Goal: Task Accomplishment & Management: Manage account settings

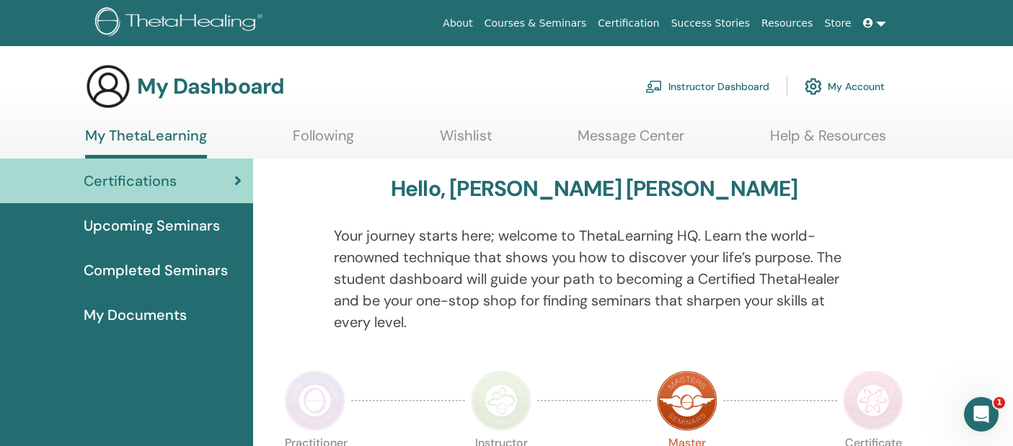
click at [718, 89] on link "Instructor Dashboard" at bounding box center [707, 87] width 124 height 32
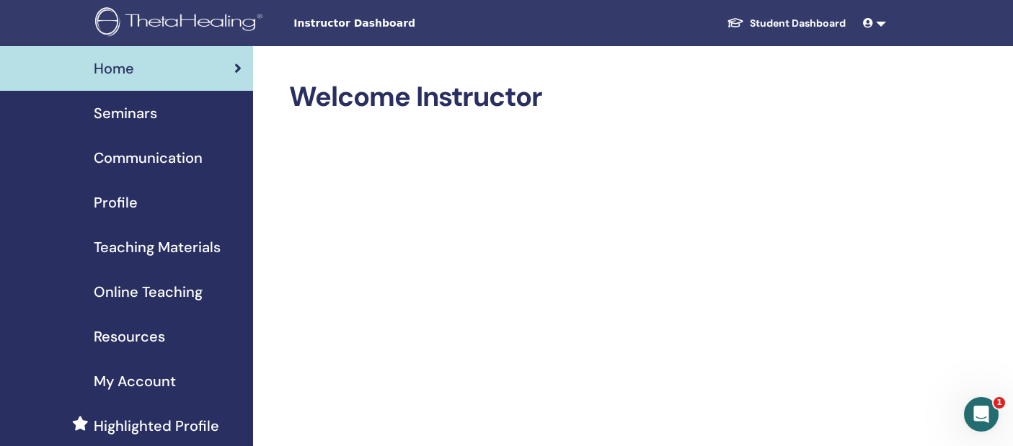
click at [145, 112] on span "Seminars" at bounding box center [125, 113] width 63 height 22
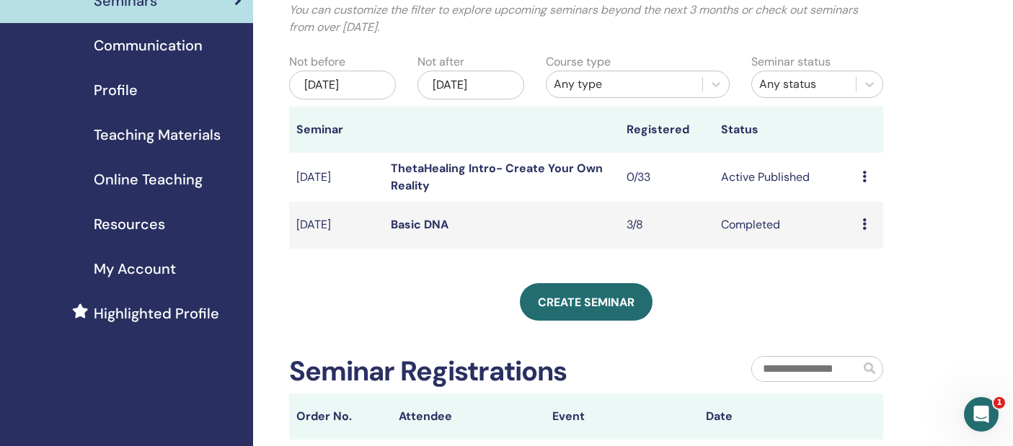
scroll to position [123, 0]
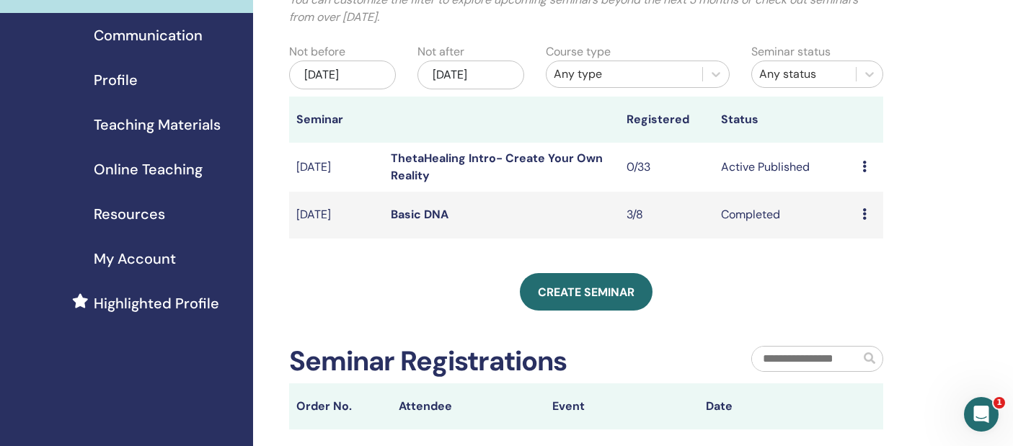
click at [510, 154] on link "ThetaHealing Intro- Create Your Own Reality" at bounding box center [497, 167] width 212 height 32
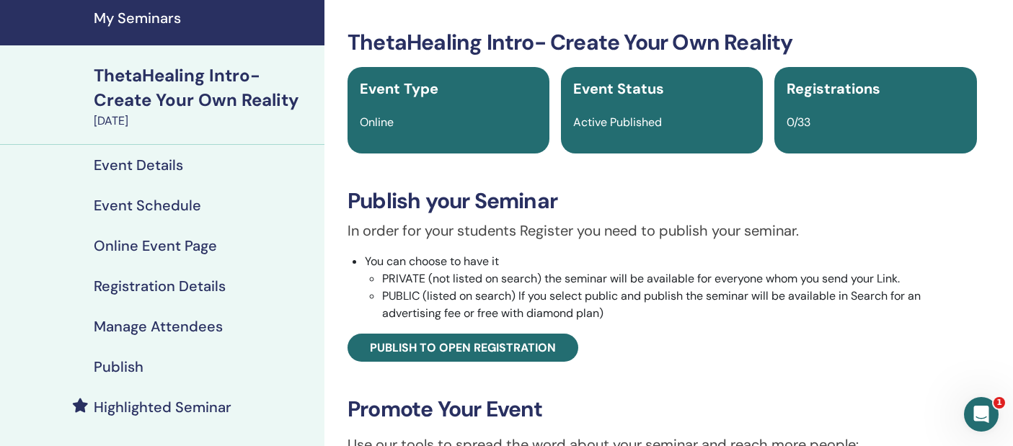
scroll to position [54, 0]
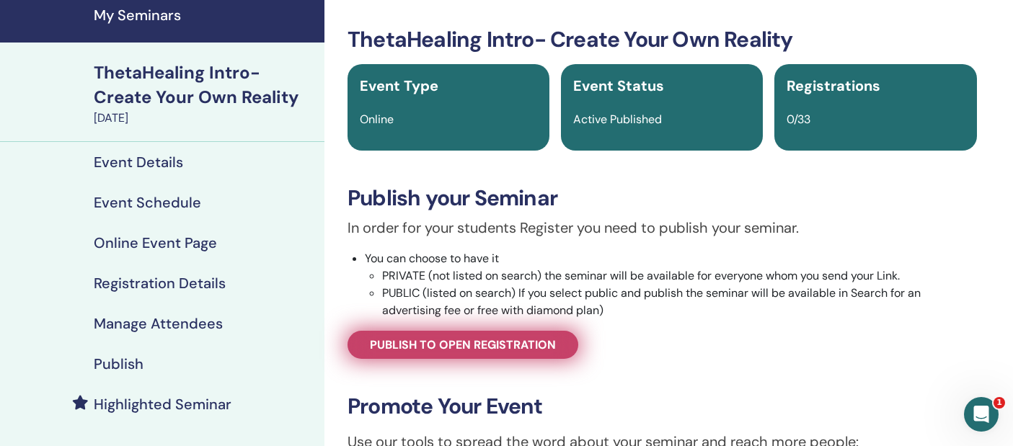
click at [494, 342] on span "Publish to open registration" at bounding box center [463, 344] width 186 height 15
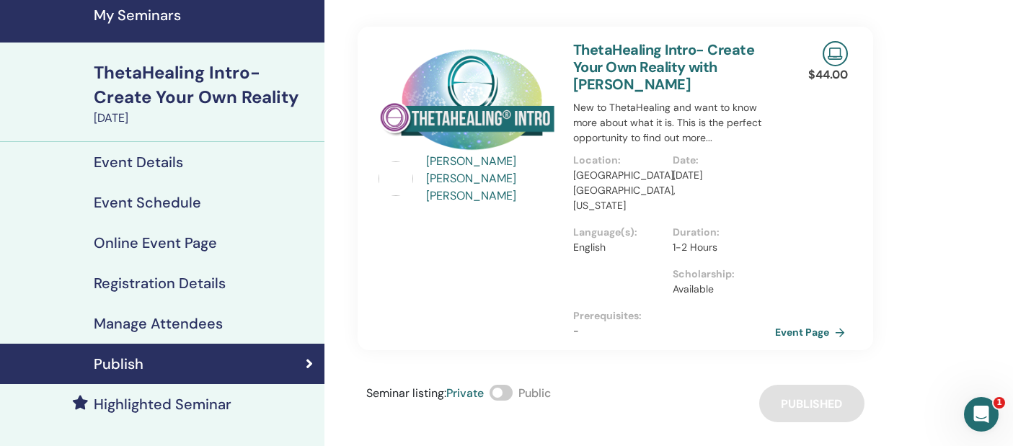
click at [805, 321] on link "Event Page" at bounding box center [813, 332] width 76 height 22
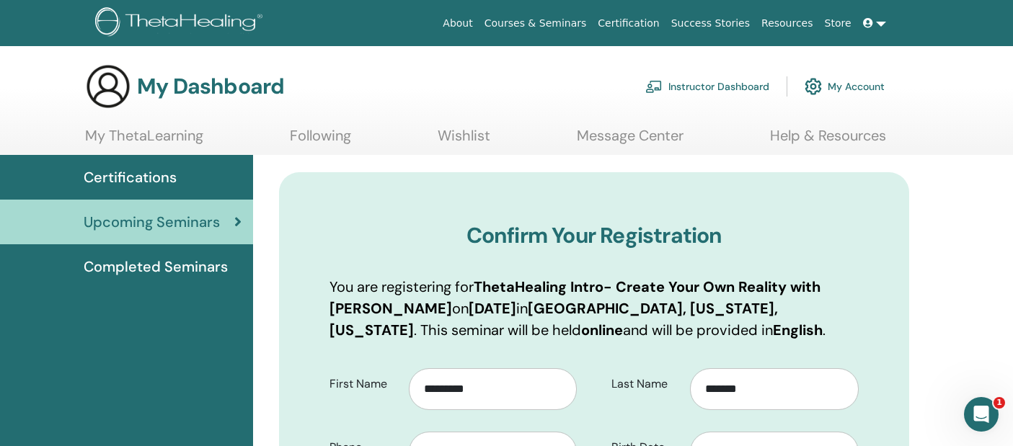
click at [138, 178] on span "Certifications" at bounding box center [130, 178] width 93 height 22
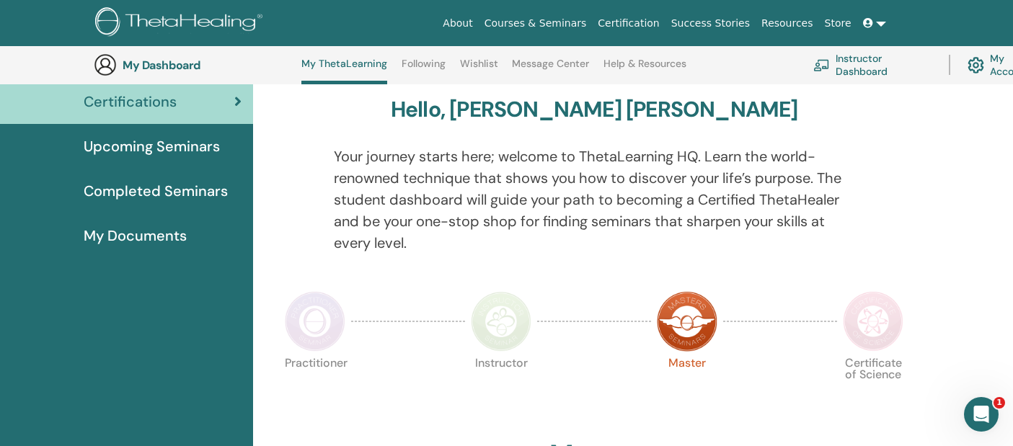
scroll to position [115, 0]
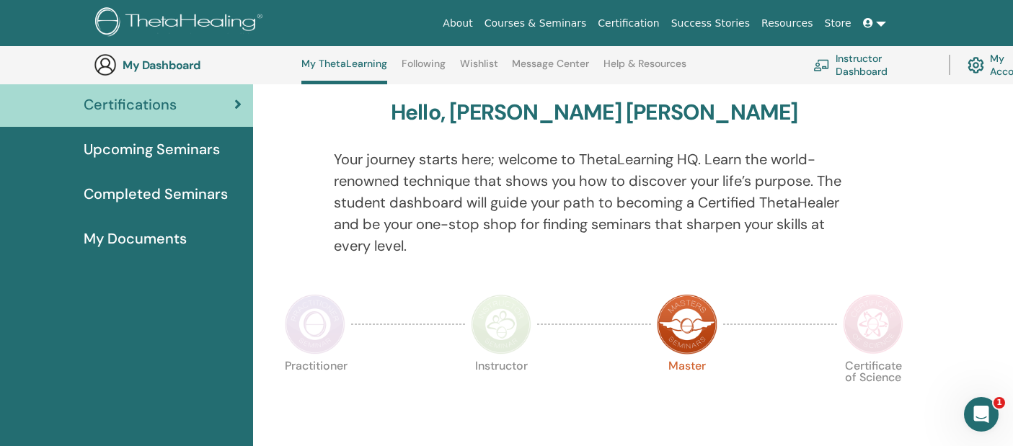
click at [128, 195] on span "Completed Seminars" at bounding box center [156, 194] width 144 height 22
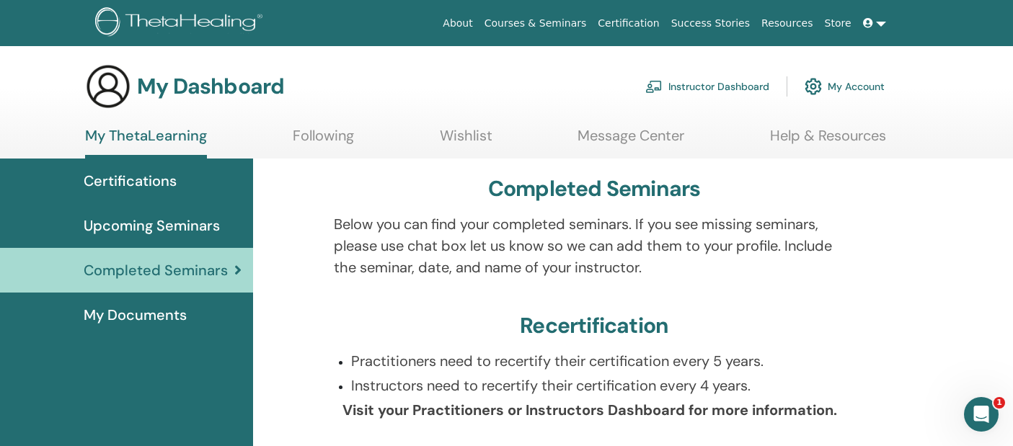
click at [720, 86] on link "Instructor Dashboard" at bounding box center [707, 87] width 124 height 32
click at [160, 219] on span "Upcoming Seminars" at bounding box center [152, 226] width 136 height 22
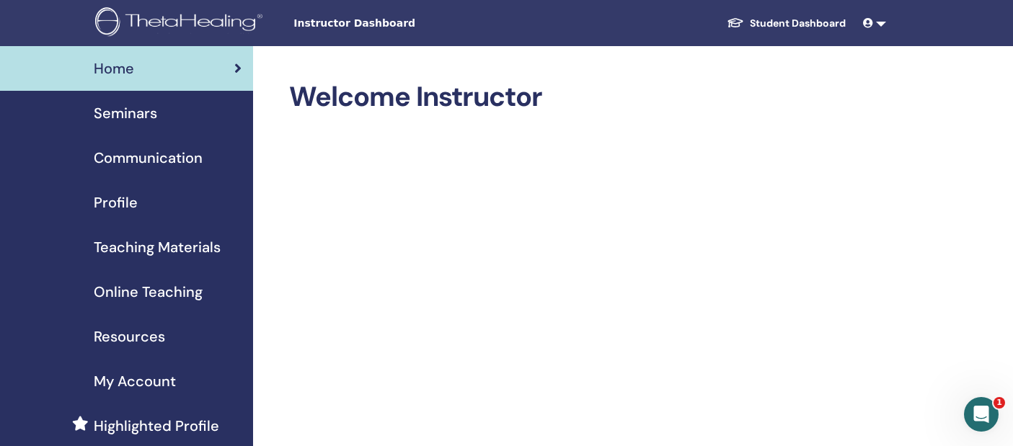
click at [129, 116] on span "Seminars" at bounding box center [125, 113] width 63 height 22
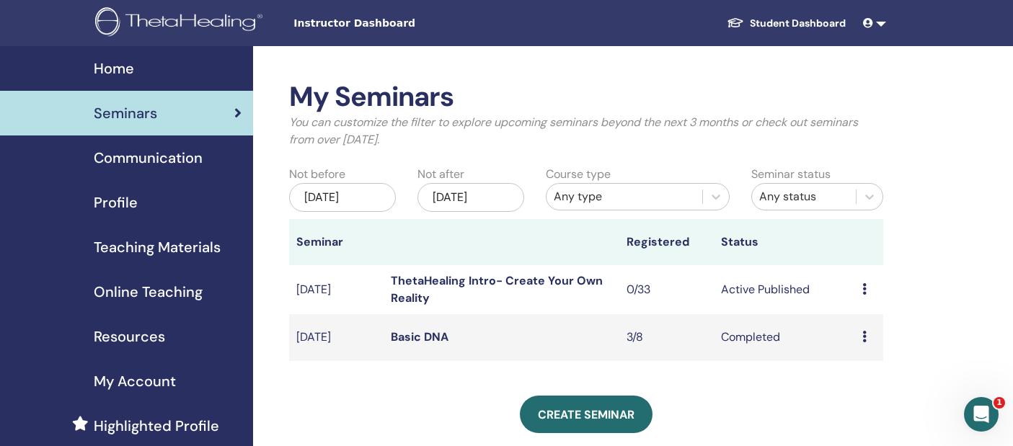
click at [861, 335] on td "Preview Attendees" at bounding box center [869, 337] width 28 height 47
click at [863, 335] on icon at bounding box center [864, 337] width 4 height 12
click at [404, 335] on link "Basic DNA" at bounding box center [420, 336] width 58 height 15
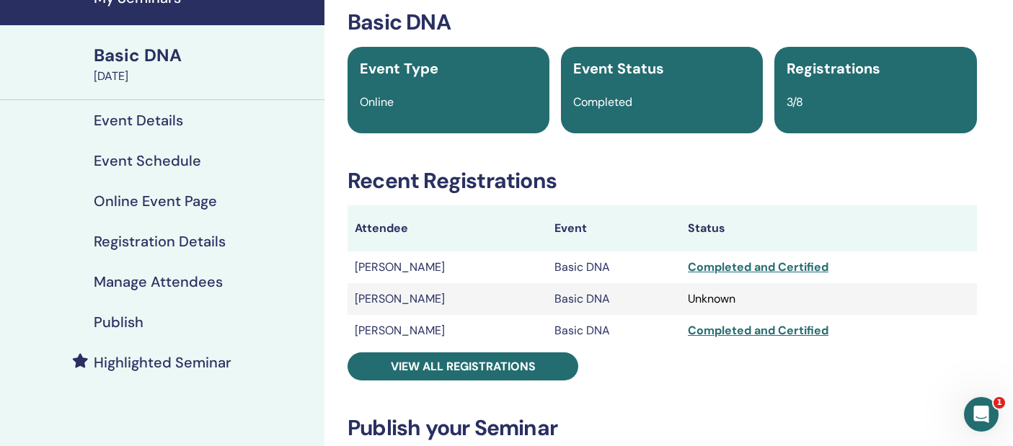
scroll to position [79, 0]
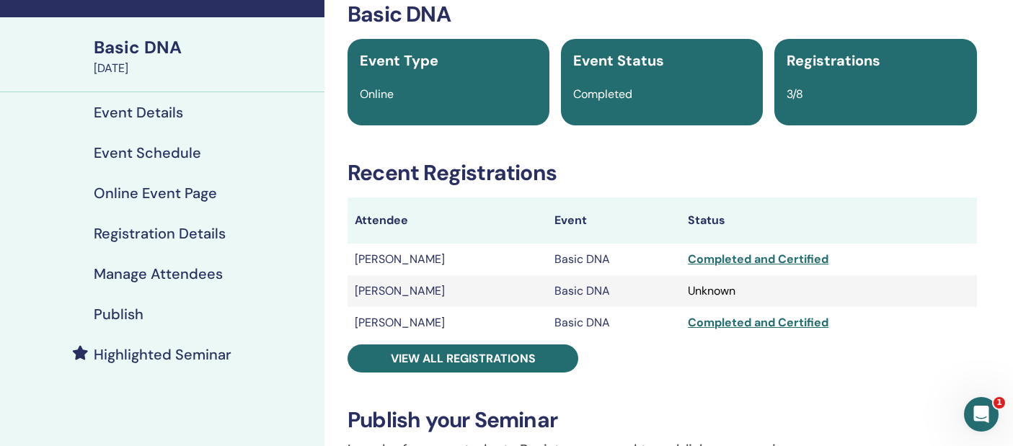
click at [731, 257] on div "Completed and Certified" at bounding box center [829, 259] width 282 height 17
click at [734, 262] on div "Completed and Certified" at bounding box center [829, 259] width 282 height 17
click at [390, 260] on td "[PERSON_NAME]" at bounding box center [447, 260] width 200 height 32
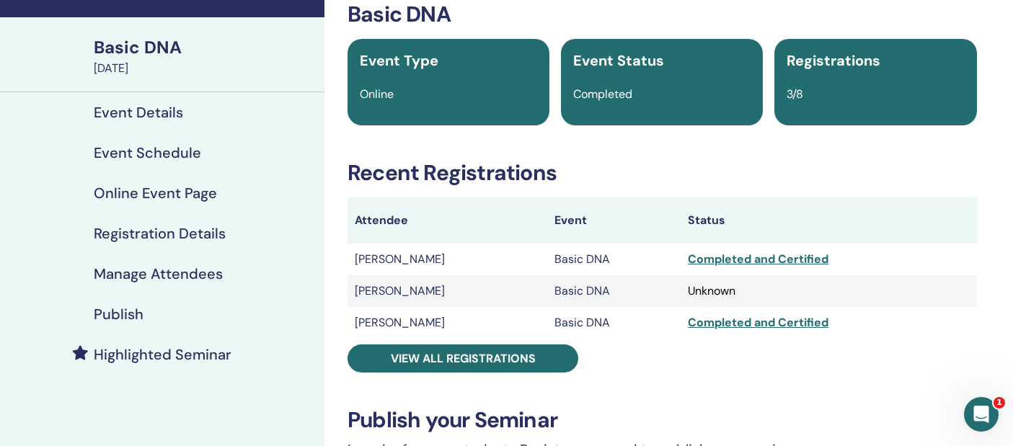
click at [774, 256] on div "Completed and Certified" at bounding box center [829, 259] width 282 height 17
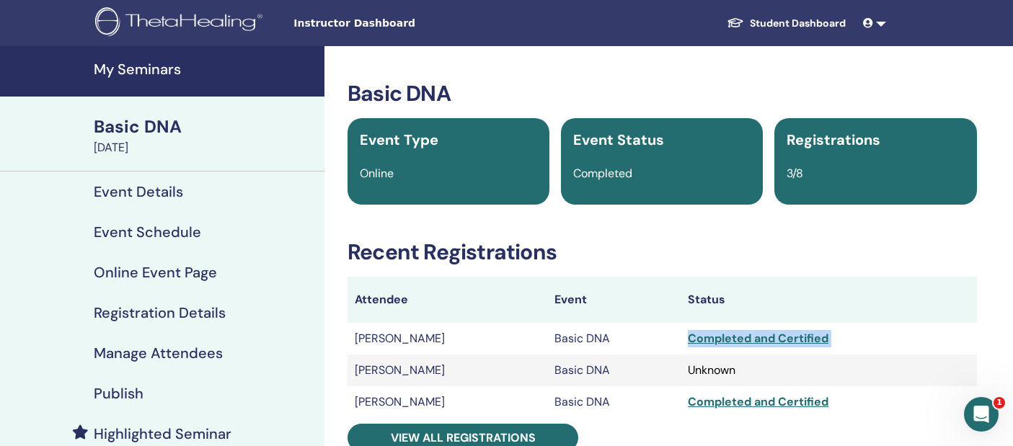
scroll to position [0, 0]
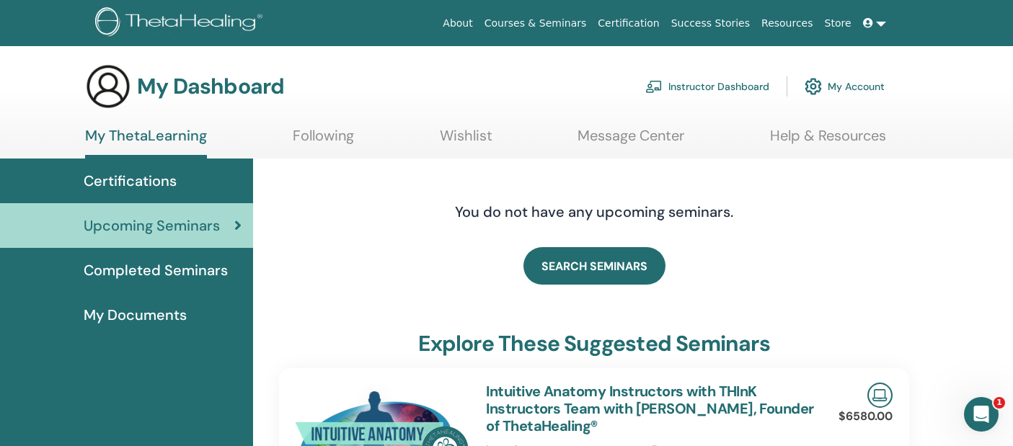
click at [737, 87] on link "Instructor Dashboard" at bounding box center [707, 87] width 124 height 32
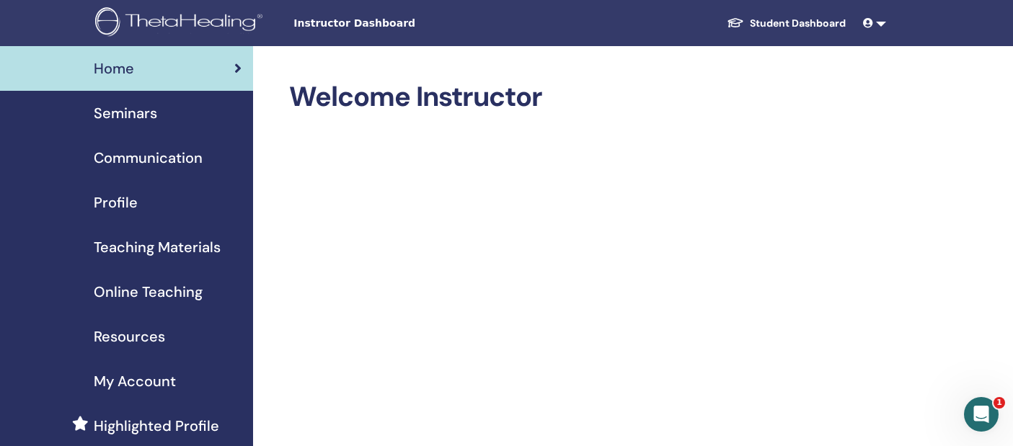
click at [136, 113] on span "Seminars" at bounding box center [125, 113] width 63 height 22
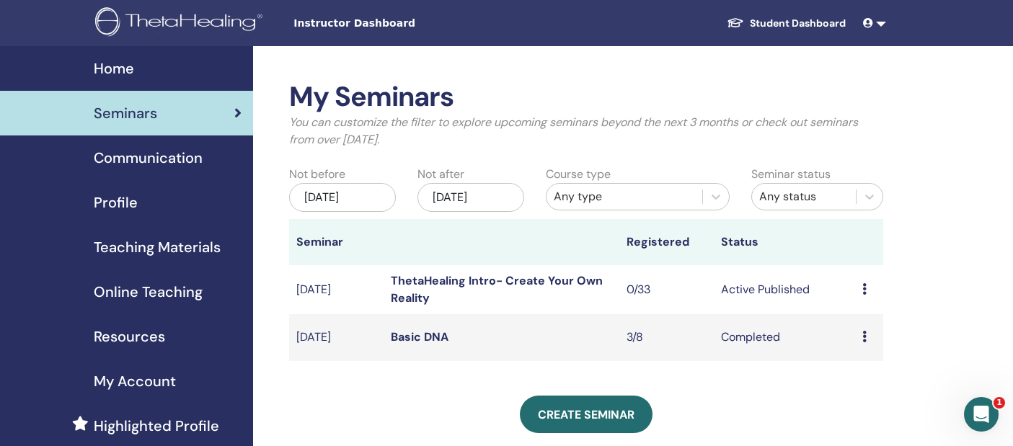
click at [863, 287] on icon at bounding box center [864, 289] width 4 height 12
click at [856, 298] on link "Preview" at bounding box center [854, 298] width 41 height 15
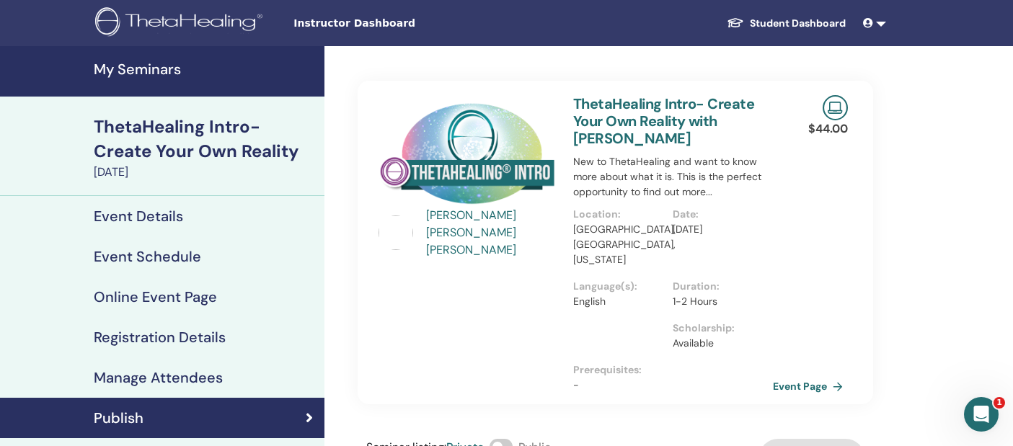
click at [706, 196] on p "New to ThetaHealing and want to know more about what it is. This is the perfect…" at bounding box center [673, 176] width 200 height 45
click at [798, 376] on link "Event Page" at bounding box center [813, 387] width 76 height 22
